Goal: Transaction & Acquisition: Purchase product/service

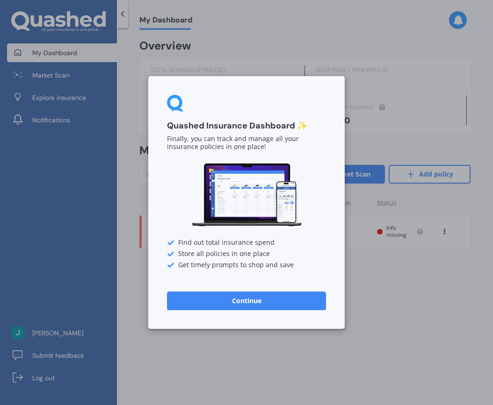
click at [263, 300] on button "Continue" at bounding box center [246, 301] width 159 height 19
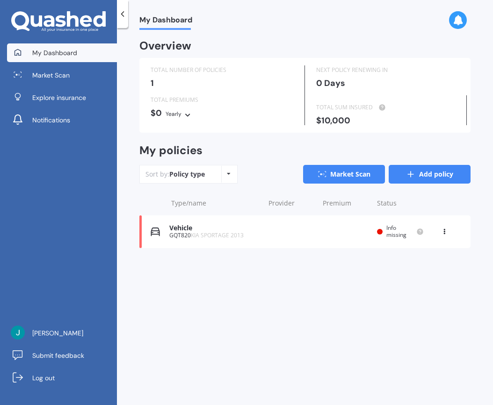
click at [414, 175] on icon at bounding box center [410, 174] width 9 height 9
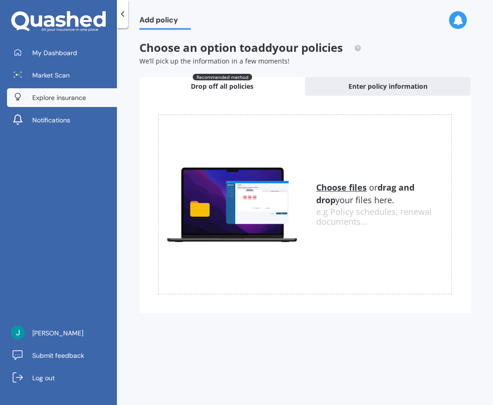
click at [63, 93] on span "Explore insurance" at bounding box center [59, 97] width 54 height 9
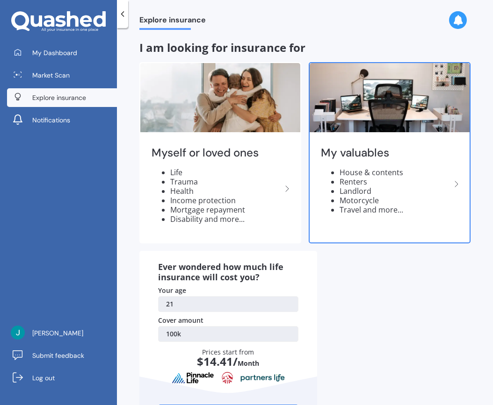
click at [450, 184] on icon at bounding box center [455, 183] width 11 height 11
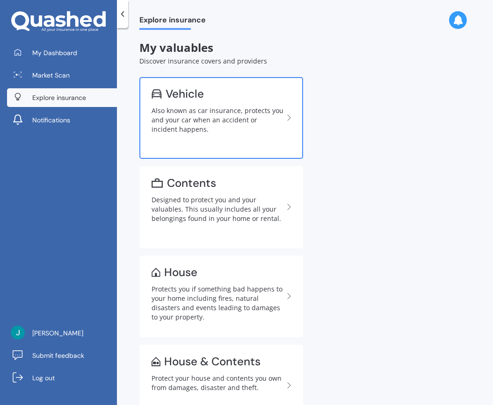
click at [253, 129] on div "Also known as car insurance, protects you and your car when an accident or inci…" at bounding box center [217, 120] width 132 height 28
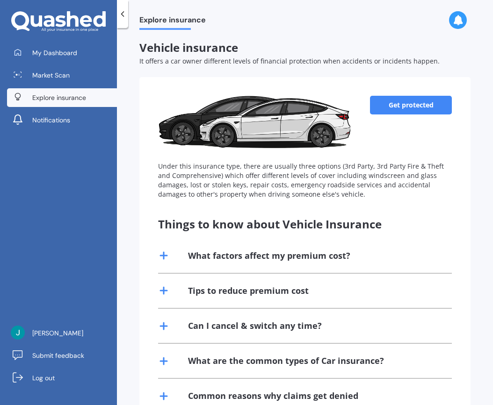
click at [420, 103] on link "Get protected" at bounding box center [411, 105] width 82 height 19
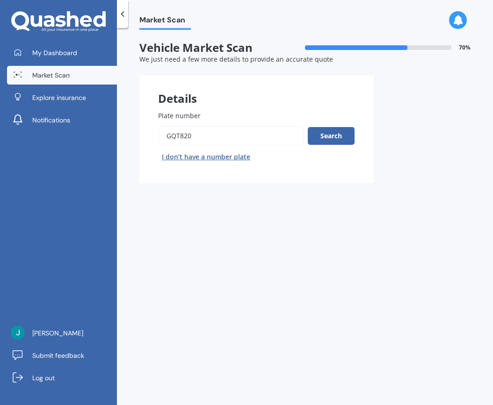
click at [194, 136] on input "Plate number" at bounding box center [231, 136] width 146 height 20
drag, startPoint x: 194, startPoint y: 136, endPoint x: 145, endPoint y: 130, distance: 49.9
click at [145, 130] on div "Plate number Search I don’t have a number plate" at bounding box center [256, 137] width 234 height 91
type input "NBP858"
click at [330, 136] on button "Search" at bounding box center [330, 136] width 47 height 18
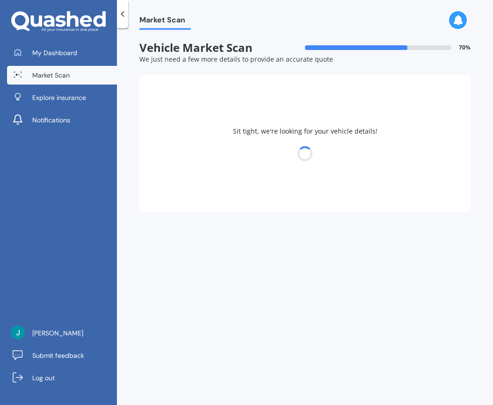
select select "MAZDA"
select select "AXELA"
select select "24"
select select "11"
select select "2003"
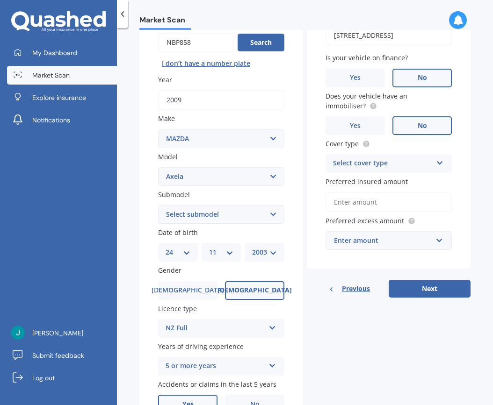
scroll to position [140, 0]
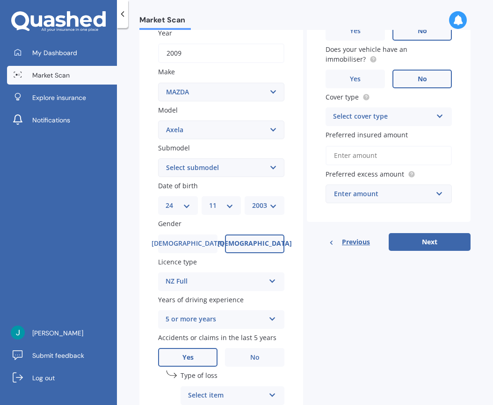
click at [188, 202] on select "DD 01 02 03 04 05 06 07 08 09 10 11 12 13 14 15 16 17 18 19 20 21 22 23 24 25 2…" at bounding box center [177, 205] width 25 height 10
select select "19"
click at [165, 200] on select "DD 01 02 03 04 05 06 07 08 09 10 11 12 13 14 15 16 17 18 19 20 21 22 23 24 25 2…" at bounding box center [177, 205] width 25 height 10
click at [232, 203] on div "MM 01 02 03 04 05 06 07 08 09 10 11 12" at bounding box center [221, 205] width 40 height 19
select select "02"
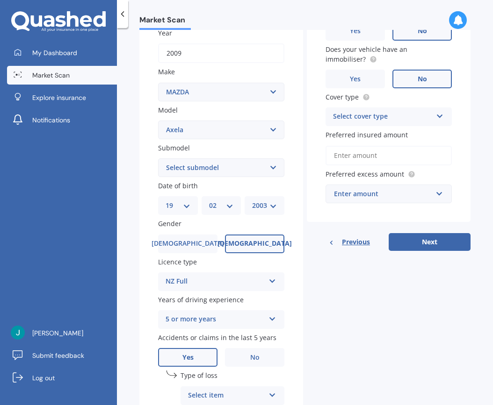
click at [209, 200] on select "MM 01 02 03 04 05 06 07 08 09 10 11 12" at bounding box center [221, 205] width 25 height 10
click at [268, 203] on select "YYYY 2025 2024 2023 2022 2021 2020 2019 2018 2017 2016 2015 2014 2013 2012 2011…" at bounding box center [264, 205] width 25 height 10
select select "1973"
click at [252, 200] on select "YYYY 2025 2024 2023 2022 2021 2020 2019 2018 2017 2016 2015 2014 2013 2012 2011…" at bounding box center [264, 205] width 25 height 10
click at [245, 243] on span "[DEMOGRAPHIC_DATA]" at bounding box center [254, 244] width 74 height 8
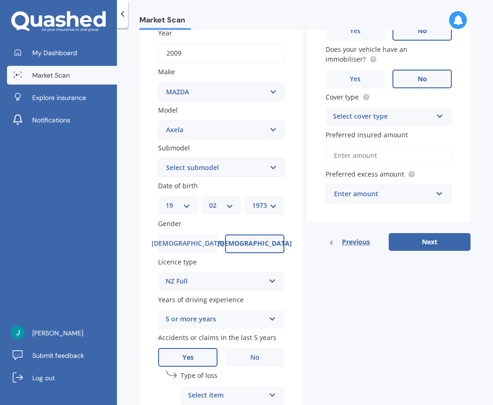
click at [0, 0] on input "[DEMOGRAPHIC_DATA]" at bounding box center [0, 0] width 0 height 0
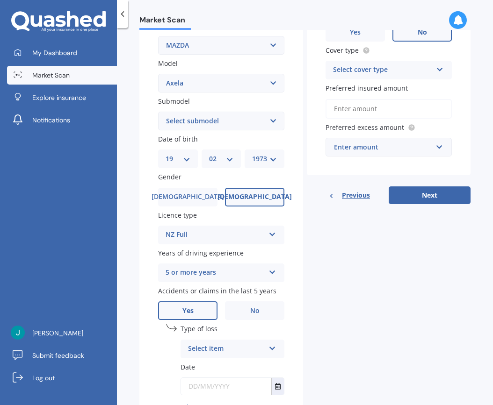
scroll to position [234, 0]
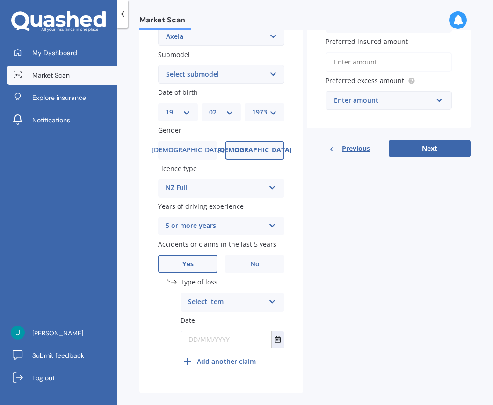
click at [204, 263] on label "Yes" at bounding box center [187, 264] width 59 height 19
click at [0, 0] on input "Yes" at bounding box center [0, 0] width 0 height 0
click at [218, 302] on div "Select item" at bounding box center [226, 302] width 77 height 11
click at [232, 317] on span "At fault accident" at bounding box center [214, 320] width 53 height 9
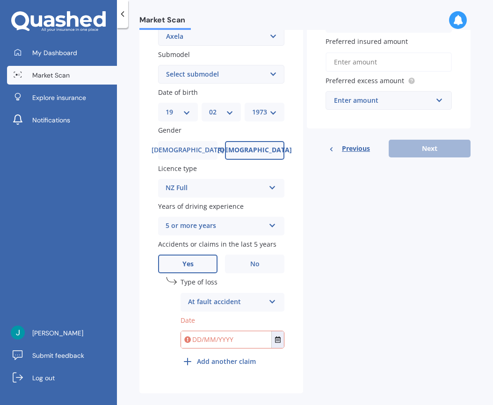
click at [257, 335] on input "text" at bounding box center [226, 339] width 90 height 17
drag, startPoint x: 249, startPoint y: 339, endPoint x: 199, endPoint y: 333, distance: 50.4
click at [199, 332] on input "text" at bounding box center [226, 339] width 90 height 17
type input "[DATE]"
click at [369, 259] on div "Details Plate number Search I don’t have a number plate Year [DATE] Make Select…" at bounding box center [304, 118] width 331 height 552
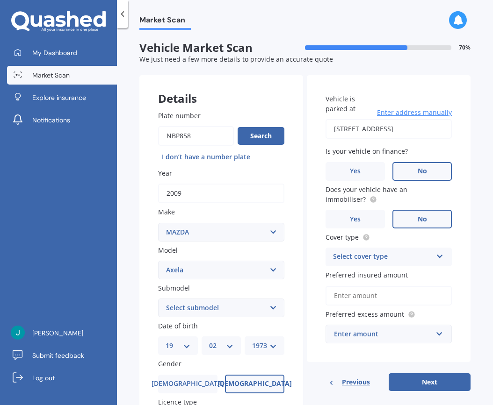
scroll to position [0, 61]
drag, startPoint x: 326, startPoint y: 129, endPoint x: 485, endPoint y: 149, distance: 159.7
click at [485, 149] on div "Market Scan Vehicle Market Scan 70 % We just need a few more details to provide…" at bounding box center [305, 218] width 376 height 377
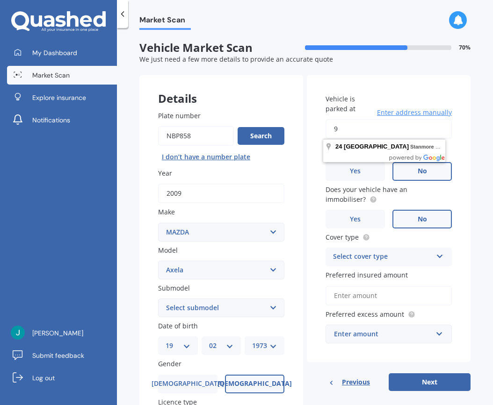
scroll to position [0, 0]
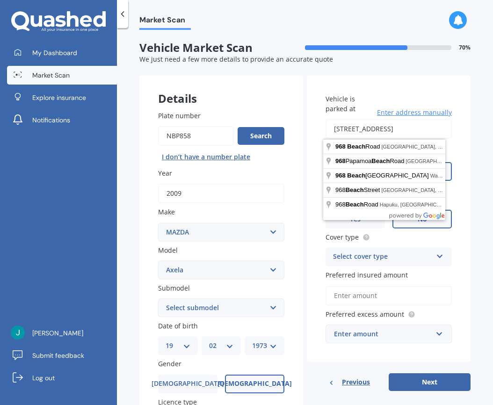
click at [427, 131] on input "[STREET_ADDRESS]" at bounding box center [388, 129] width 126 height 20
type input "[STREET_ADDRESS]"
drag, startPoint x: 474, startPoint y: 267, endPoint x: 481, endPoint y: 267, distance: 7.5
click at [475, 267] on div "Market Scan Vehicle Market Scan 70 % We just need a few more details to provide…" at bounding box center [305, 218] width 376 height 377
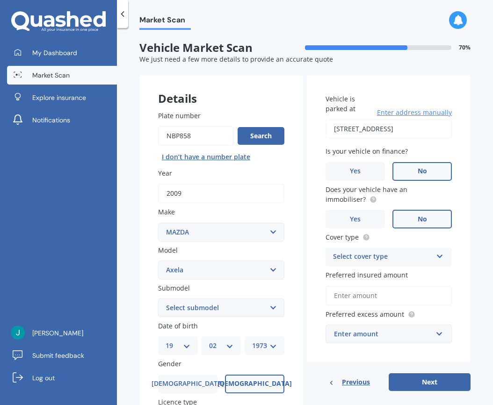
click at [410, 172] on label "No" at bounding box center [421, 171] width 59 height 19
click at [0, 0] on input "No" at bounding box center [0, 0] width 0 height 0
click at [418, 222] on span "No" at bounding box center [421, 219] width 9 height 8
click at [0, 0] on input "No" at bounding box center [0, 0] width 0 height 0
click at [436, 253] on icon at bounding box center [440, 254] width 8 height 7
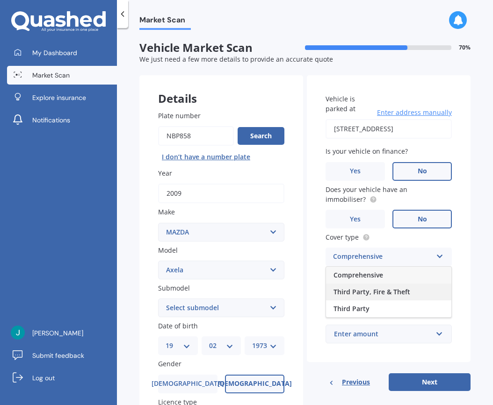
click at [414, 289] on div "Third Party, Fire & Theft" at bounding box center [388, 292] width 125 height 17
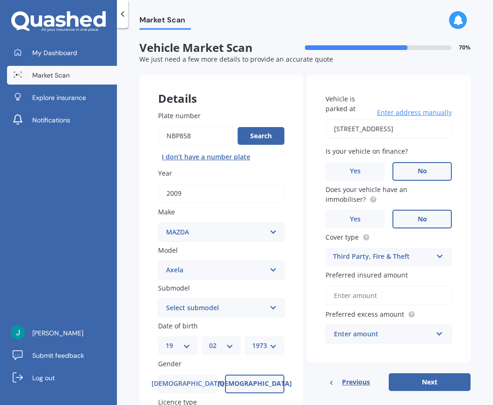
scroll to position [93, 0]
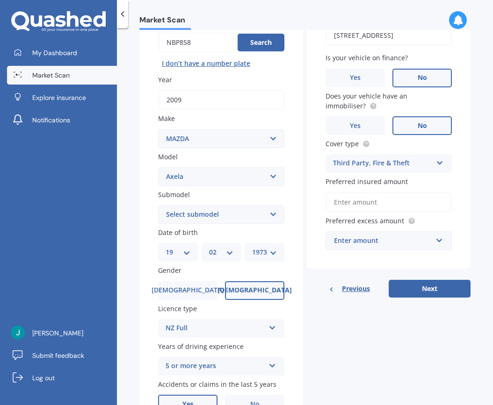
click at [373, 203] on input "Preferred insured amount" at bounding box center [388, 203] width 126 height 20
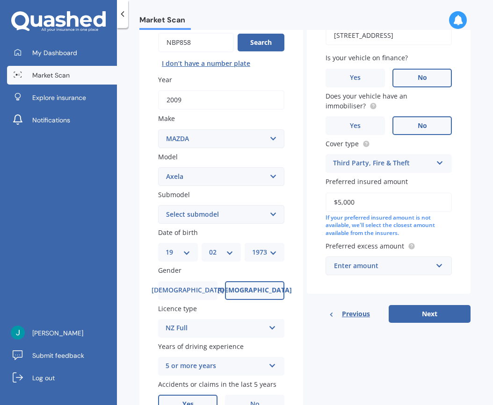
type input "$5,000"
click at [396, 268] on div "Enter amount" at bounding box center [383, 266] width 98 height 10
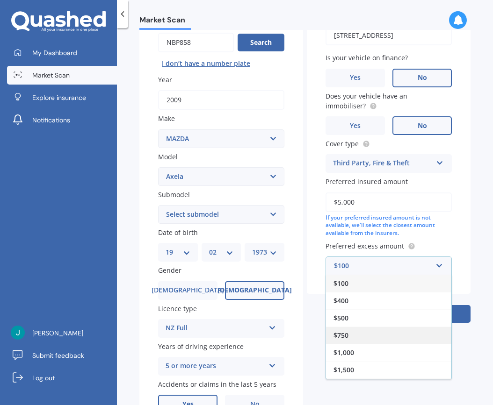
click at [345, 334] on span "$750" at bounding box center [340, 335] width 15 height 9
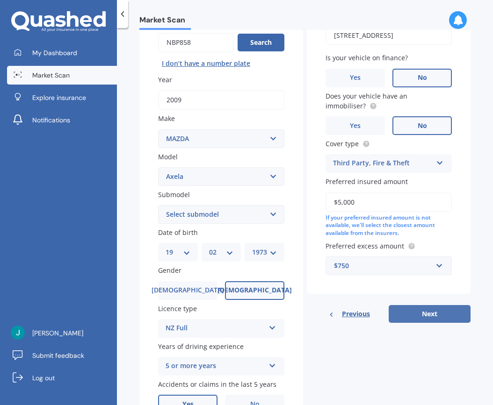
click at [444, 315] on button "Next" at bounding box center [429, 314] width 82 height 18
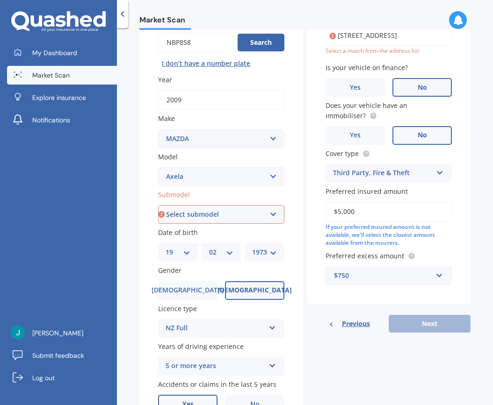
scroll to position [0, 0]
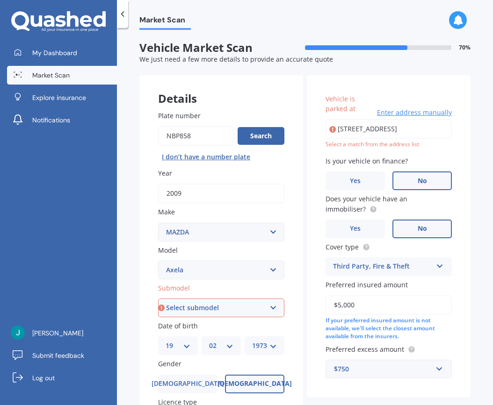
click at [405, 113] on span "Enter address manually" at bounding box center [414, 112] width 75 height 9
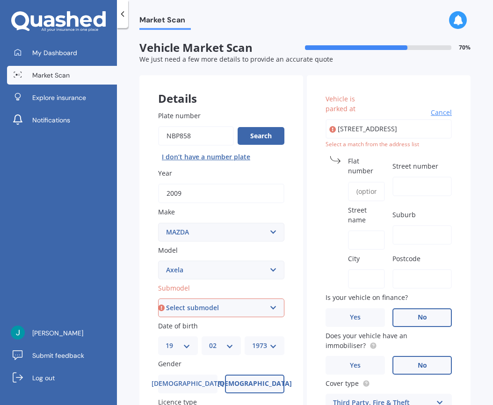
click at [370, 192] on input "Flat number" at bounding box center [366, 192] width 37 height 20
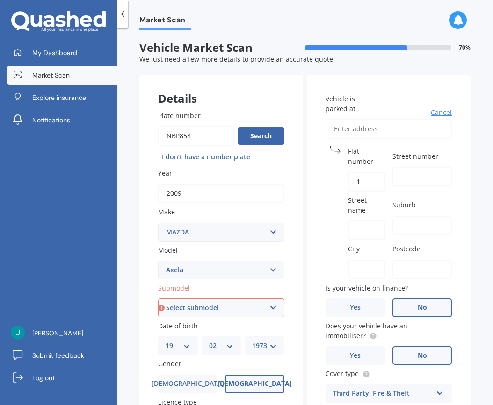
type input "1"
click at [408, 178] on input "Street number" at bounding box center [421, 177] width 59 height 20
type input "968"
type input "[GEOGRAPHIC_DATA]"
type input "Torbay"
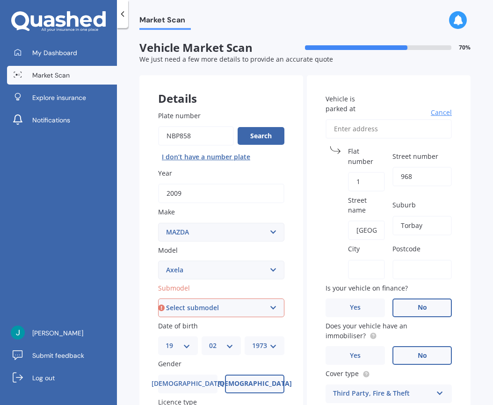
type input "Torbay"
type input "0630"
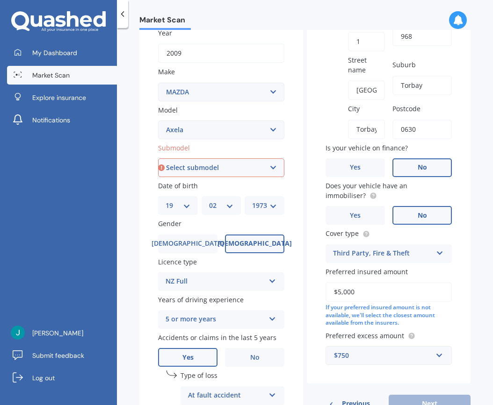
scroll to position [246, 0]
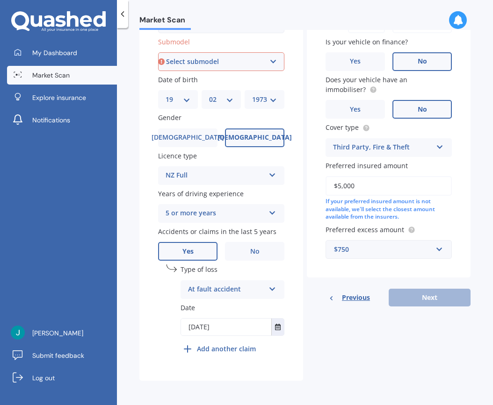
click at [427, 299] on div "Previous Next" at bounding box center [389, 298] width 164 height 18
click at [467, 198] on div "Market Scan Vehicle Market Scan 70 % We just need a few more details to provide…" at bounding box center [305, 218] width 376 height 377
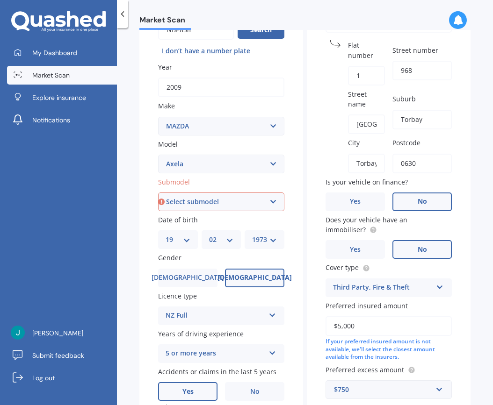
scroll to position [13, 0]
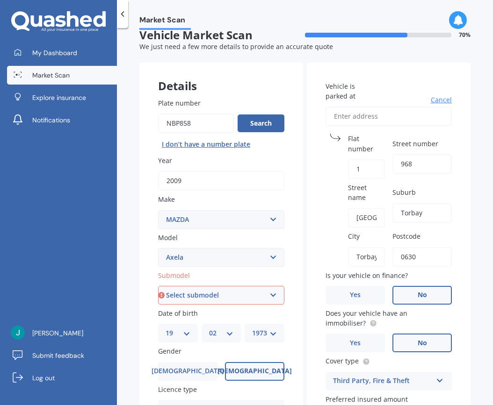
click at [414, 116] on input "Vehicle is parked at" at bounding box center [388, 117] width 126 height 20
type input "[STREET_ADDRESS]"
type input "968"
type input "[GEOGRAPHIC_DATA]"
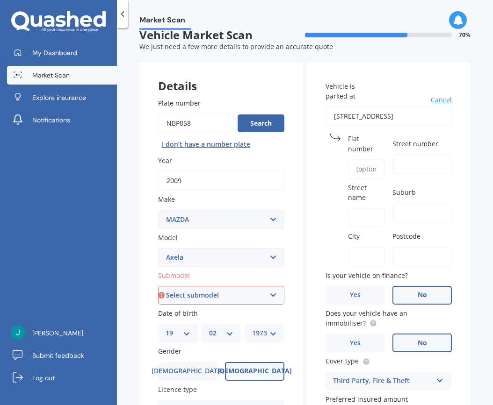
type input "Torbay"
type input "[GEOGRAPHIC_DATA]"
type input "0630"
click at [378, 168] on input "Flat number" at bounding box center [366, 169] width 37 height 20
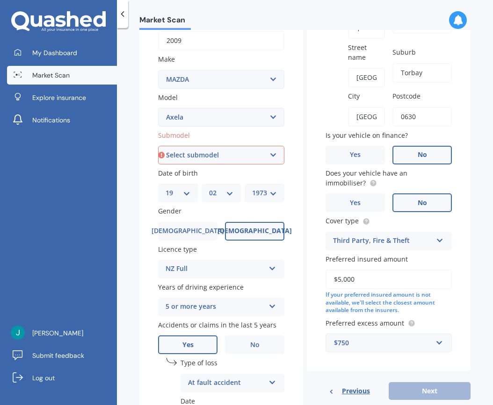
scroll to position [246, 0]
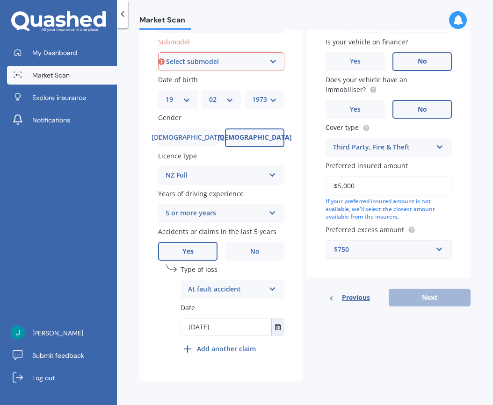
type input "1"
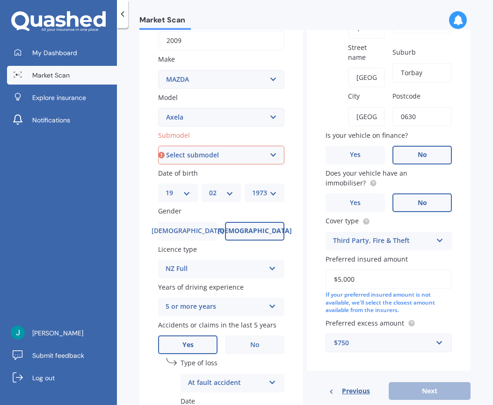
click at [274, 153] on select "Select submodel (All other) 2.3 Sporthatch 2.3 turbo Hatchback Hatchback turbo …" at bounding box center [221, 155] width 126 height 19
select select "HATCHBACK"
click at [158, 146] on select "Select submodel (All other) 2.3 Sporthatch 2.3 turbo Hatchback Hatchback turbo …" at bounding box center [221, 155] width 126 height 19
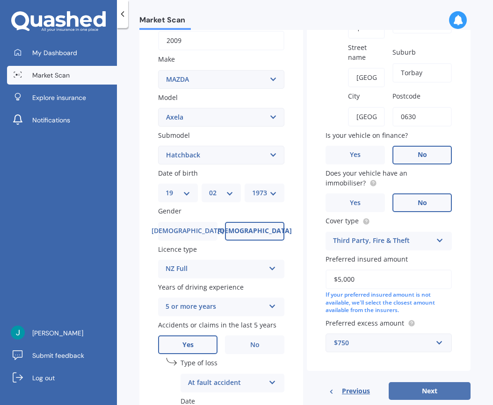
click at [429, 393] on button "Next" at bounding box center [429, 391] width 82 height 18
select select "19"
select select "02"
select select "1973"
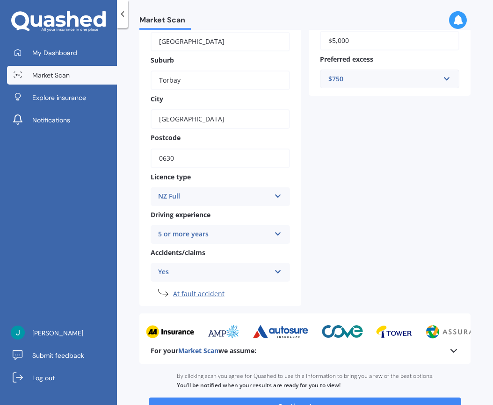
scroll to position [301, 0]
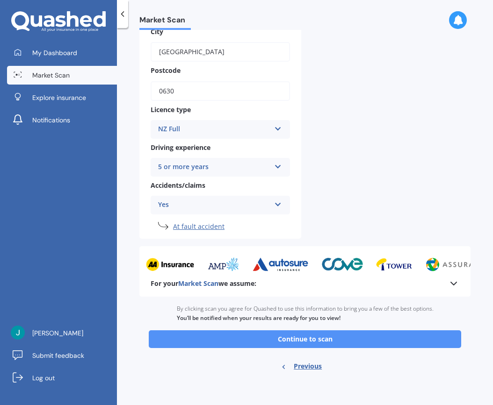
click at [369, 336] on button "Continue to scan" at bounding box center [305, 339] width 312 height 18
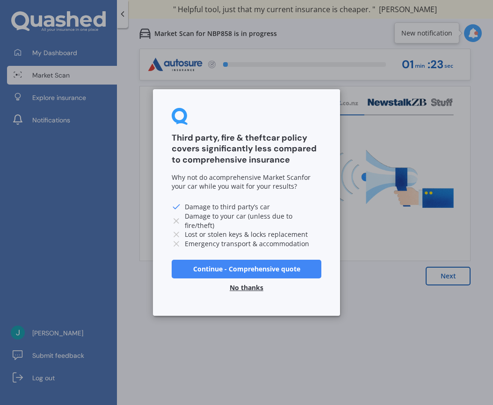
drag, startPoint x: 300, startPoint y: 269, endPoint x: 410, endPoint y: 253, distance: 111.4
click at [301, 268] on button "Continue - Comprehensive quote" at bounding box center [246, 269] width 150 height 19
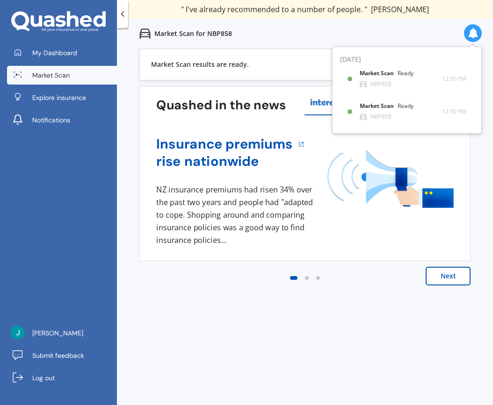
click at [441, 281] on button "Next" at bounding box center [447, 276] width 45 height 19
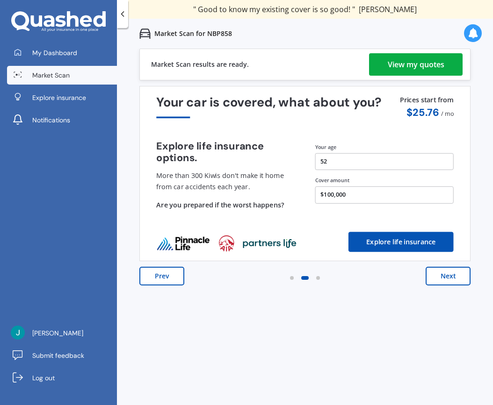
click at [441, 281] on button "Next" at bounding box center [447, 276] width 45 height 19
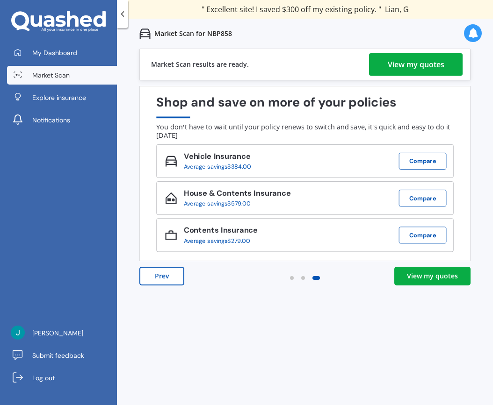
click at [439, 279] on div "View my quotes" at bounding box center [432, 275] width 51 height 9
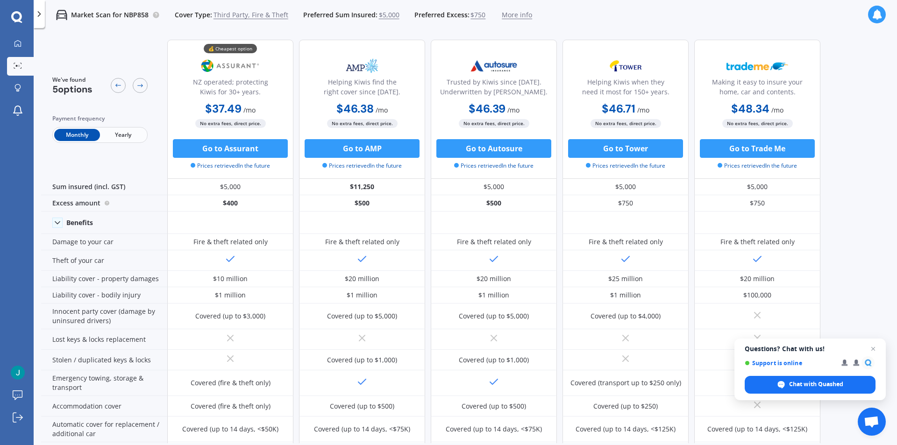
click at [120, 137] on span "Yearly" at bounding box center [123, 135] width 46 height 12
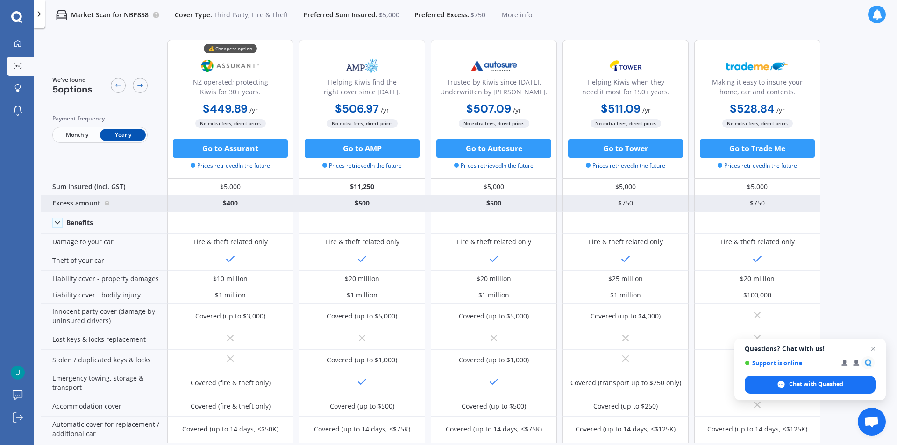
click at [236, 205] on div "$400" at bounding box center [230, 203] width 126 height 16
drag, startPoint x: 240, startPoint y: 204, endPoint x: 222, endPoint y: 203, distance: 17.3
click at [222, 203] on div "$400" at bounding box center [230, 203] width 126 height 16
click at [264, 202] on div "$400" at bounding box center [230, 203] width 126 height 16
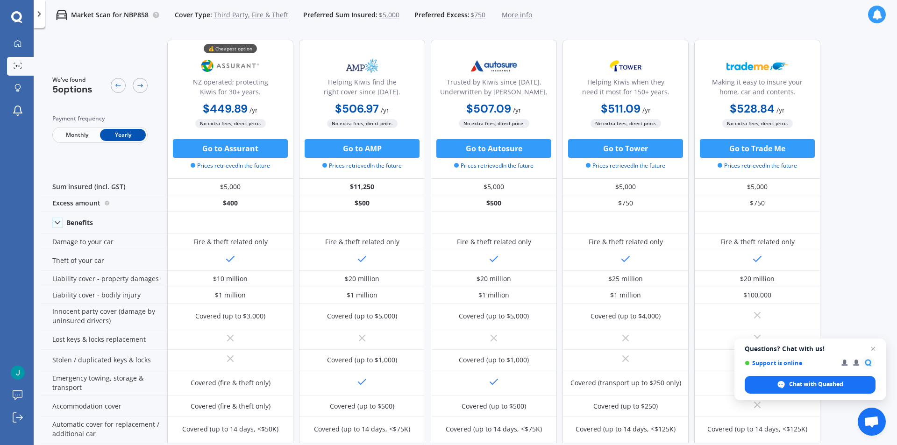
click at [492, 15] on span "More info" at bounding box center [517, 14] width 30 height 9
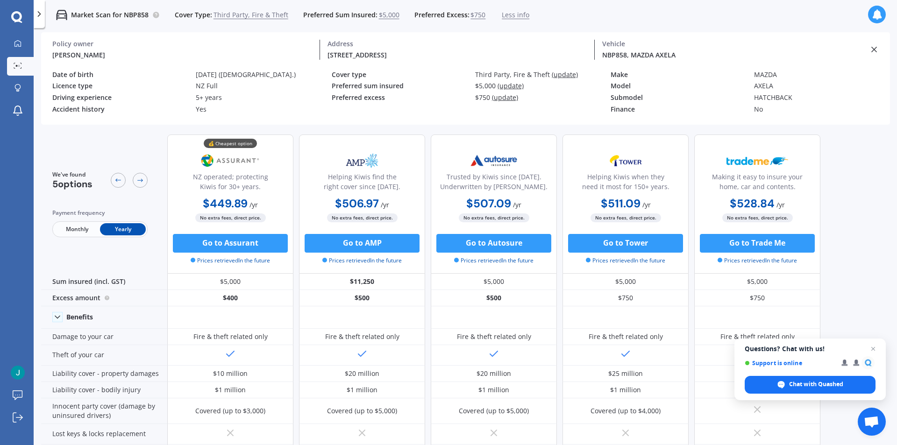
click at [492, 75] on span "(update)" at bounding box center [565, 74] width 26 height 9
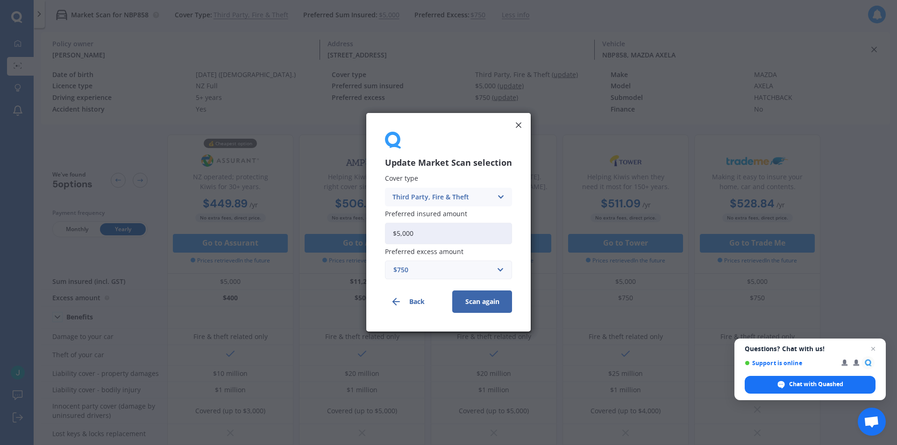
click at [492, 196] on icon at bounding box center [501, 197] width 8 height 10
click at [469, 215] on div "Comprehensive" at bounding box center [449, 215] width 126 height 17
click at [492, 301] on button "Scan again" at bounding box center [482, 302] width 60 height 22
